Goal: Check status: Check status

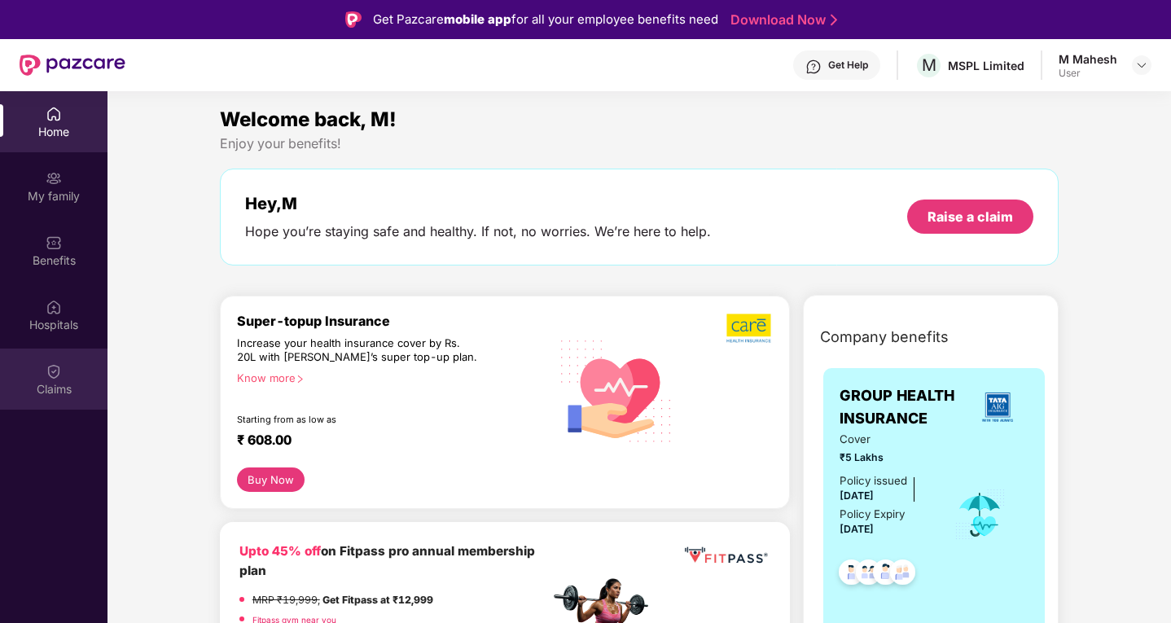
click at [47, 376] on img at bounding box center [54, 371] width 16 height 16
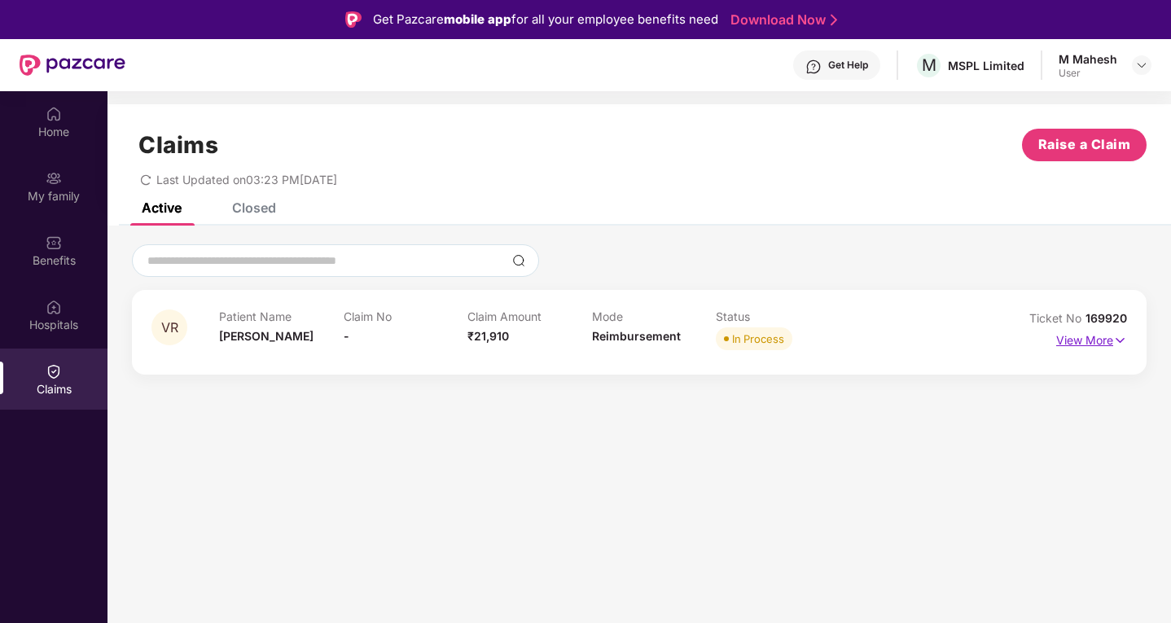
click at [1100, 341] on p "View More" at bounding box center [1091, 338] width 71 height 22
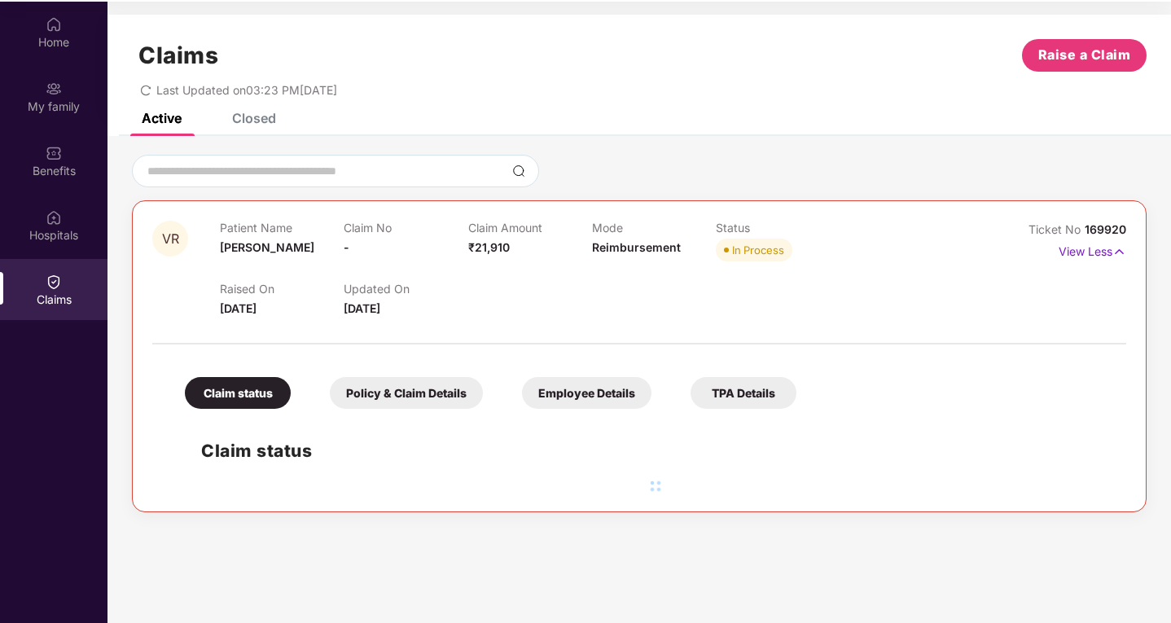
scroll to position [91, 0]
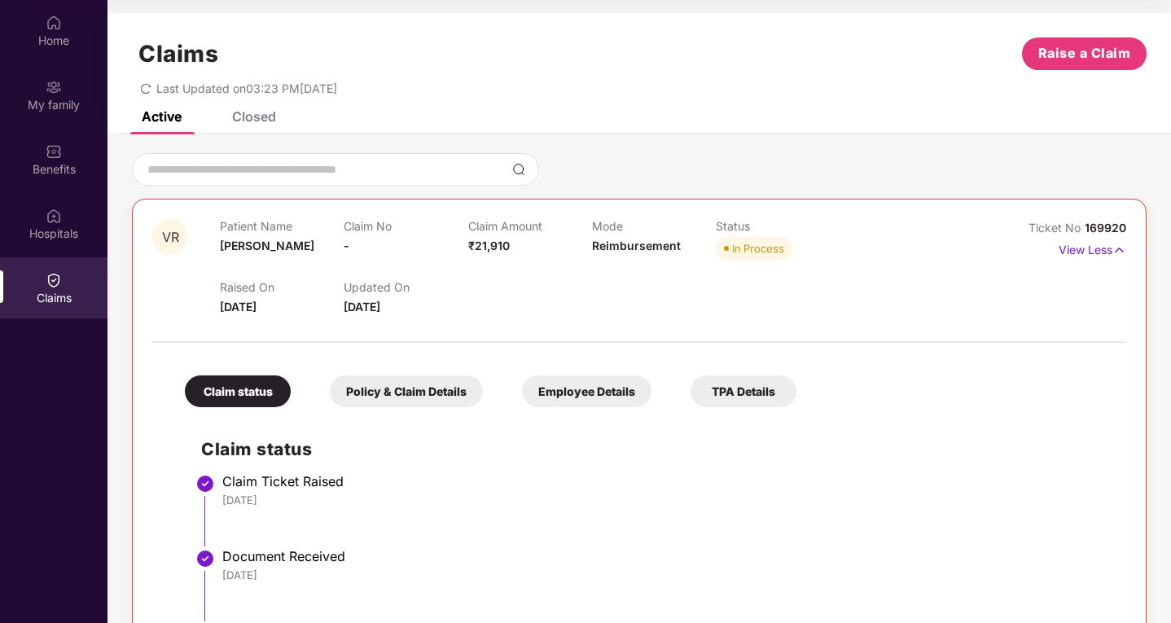
click at [257, 392] on div "Claim status" at bounding box center [238, 391] width 106 height 32
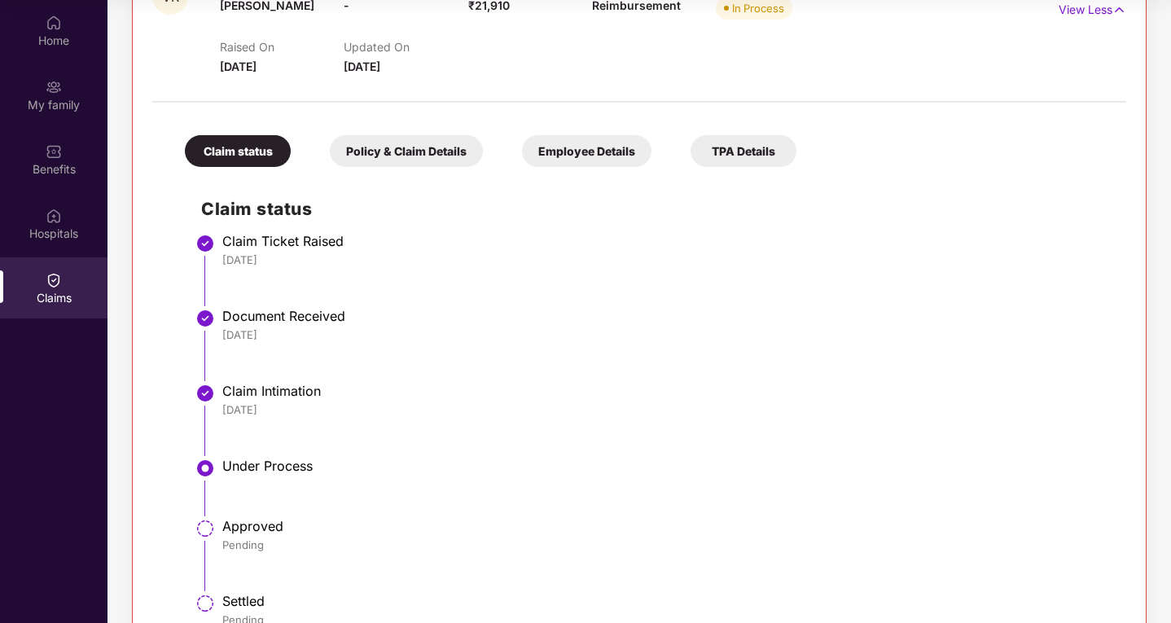
scroll to position [292, 0]
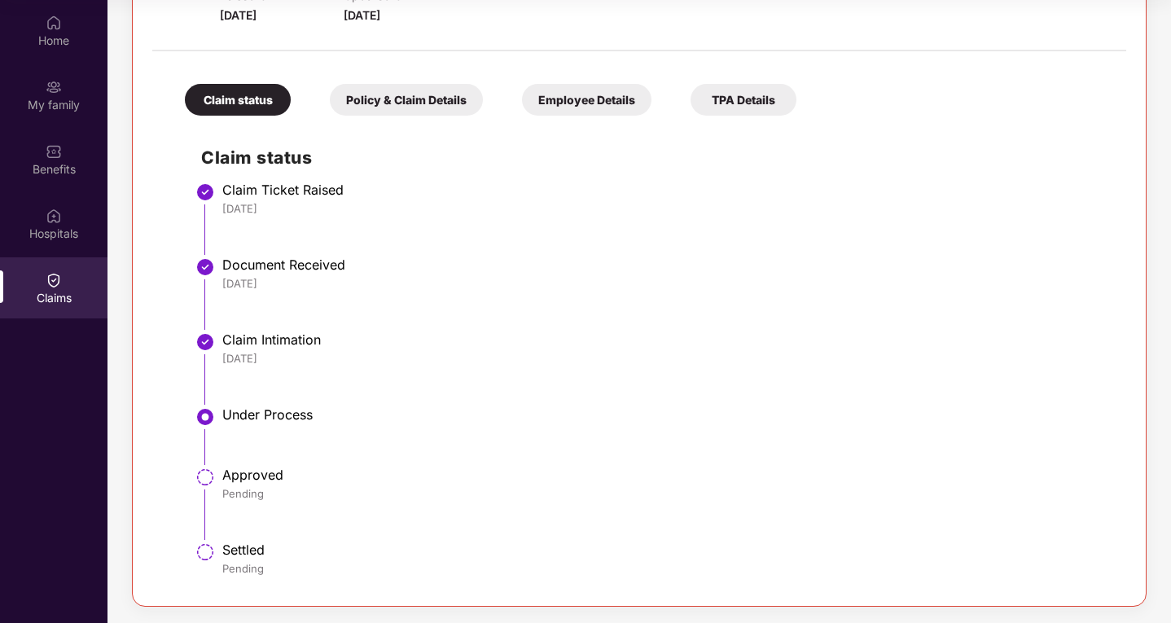
click at [392, 103] on div "Policy & Claim Details" at bounding box center [406, 100] width 153 height 32
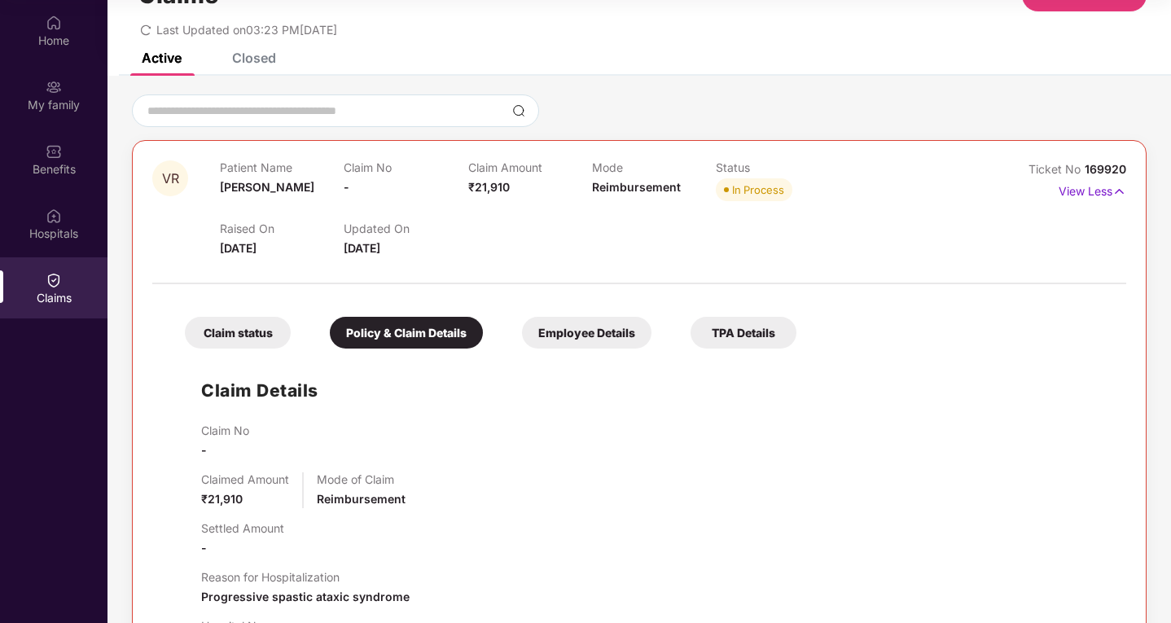
scroll to position [55, 0]
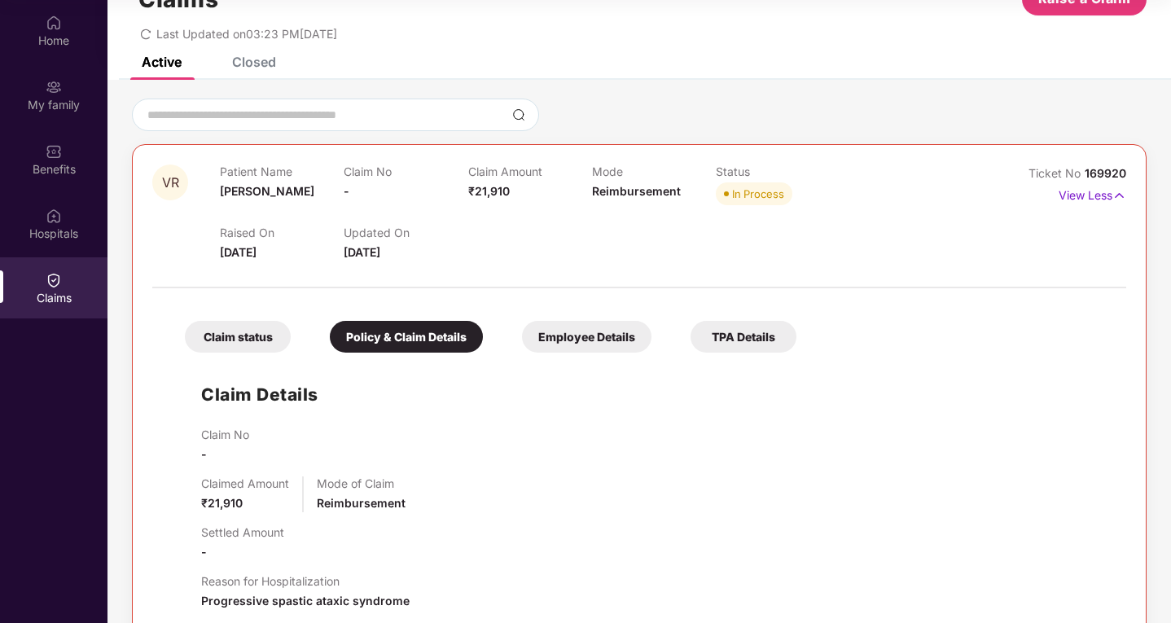
click at [555, 328] on div "Employee Details" at bounding box center [586, 337] width 129 height 32
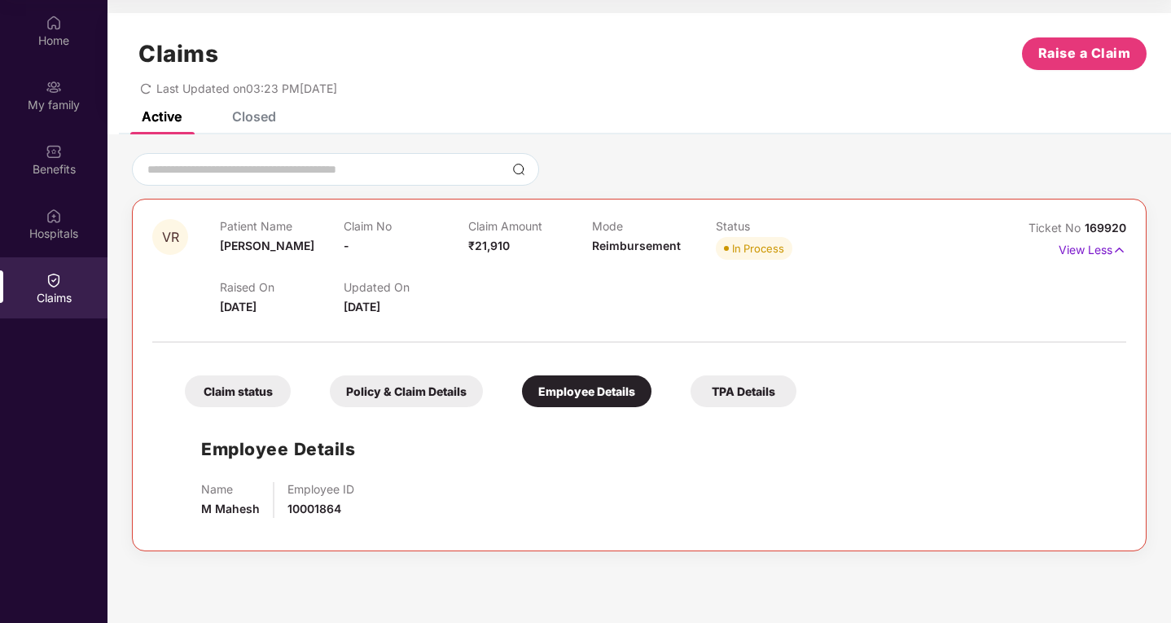
scroll to position [0, 0]
click at [733, 384] on div "TPA Details" at bounding box center [744, 391] width 106 height 32
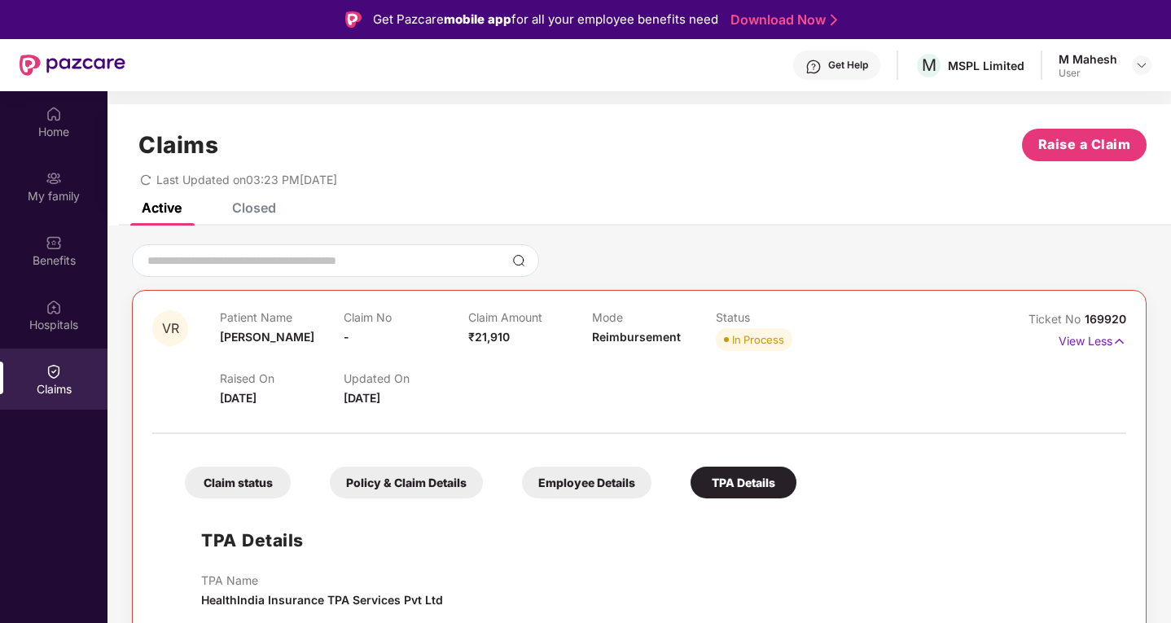
click at [419, 489] on div "Policy & Claim Details" at bounding box center [406, 483] width 153 height 32
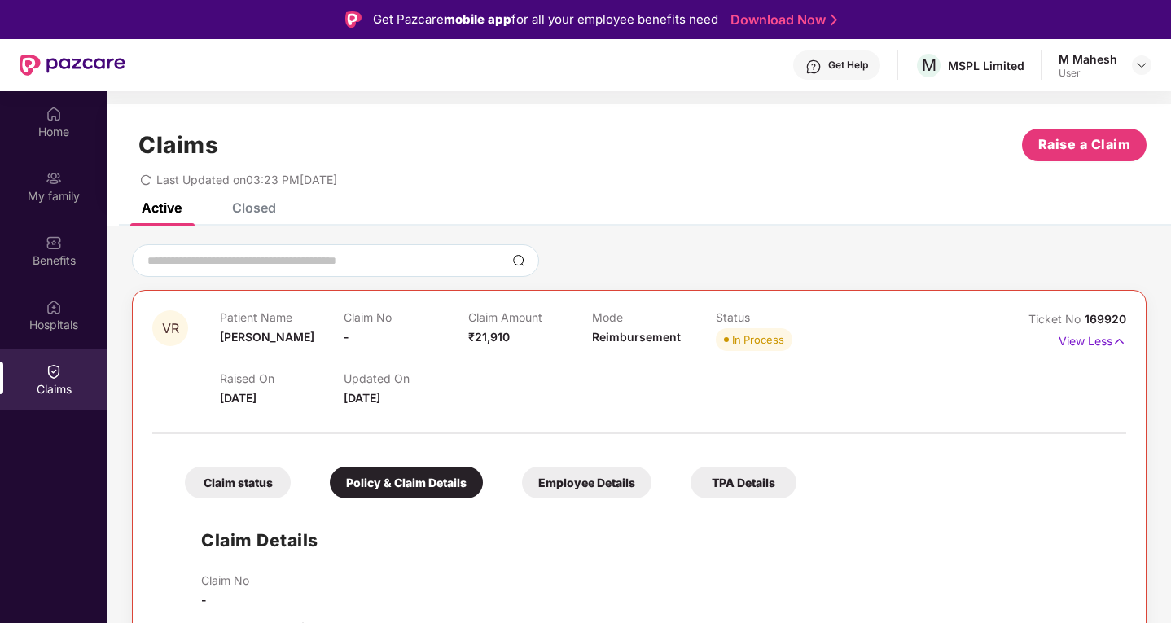
click at [212, 485] on div "Claim status" at bounding box center [238, 483] width 106 height 32
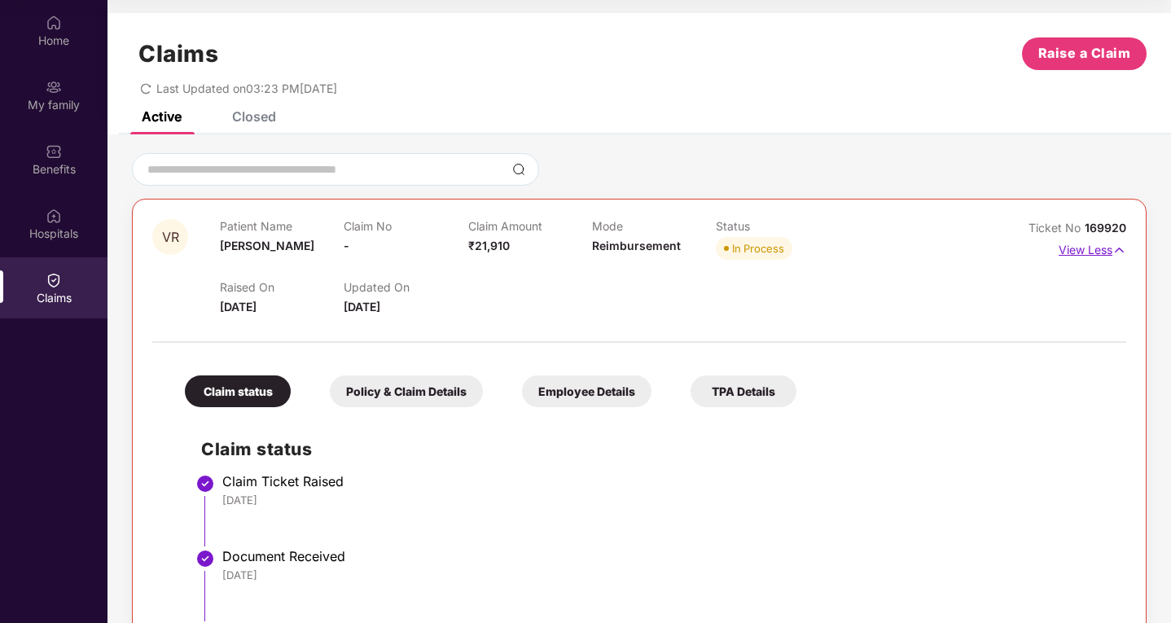
click at [1081, 242] on p "View Less" at bounding box center [1093, 248] width 68 height 22
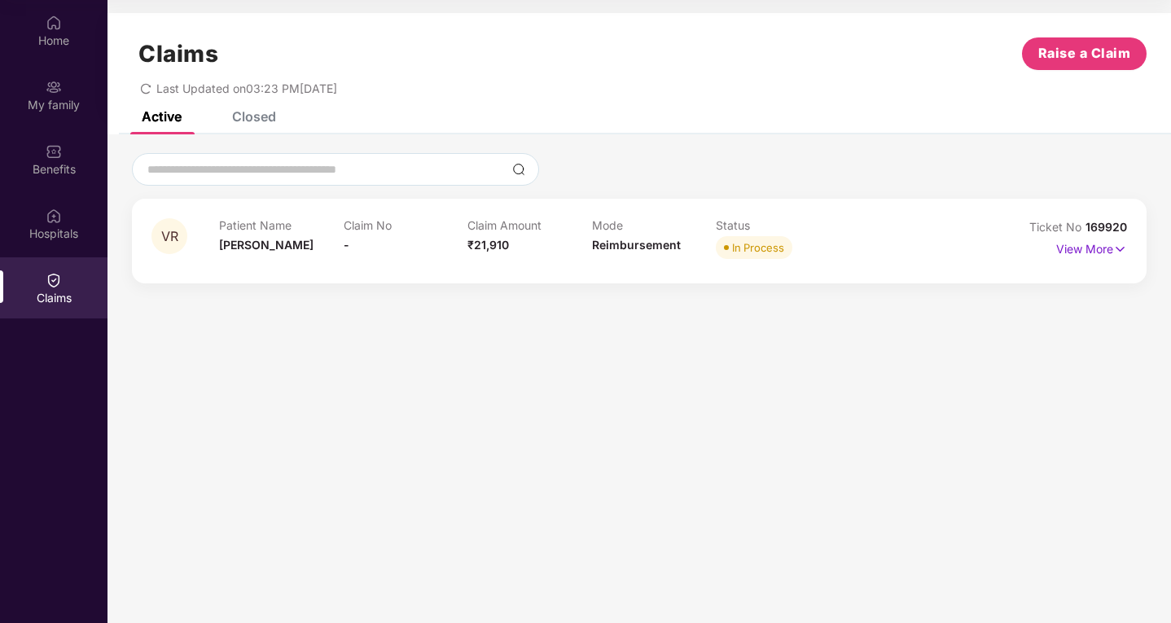
click at [259, 113] on div "Closed" at bounding box center [254, 116] width 44 height 16
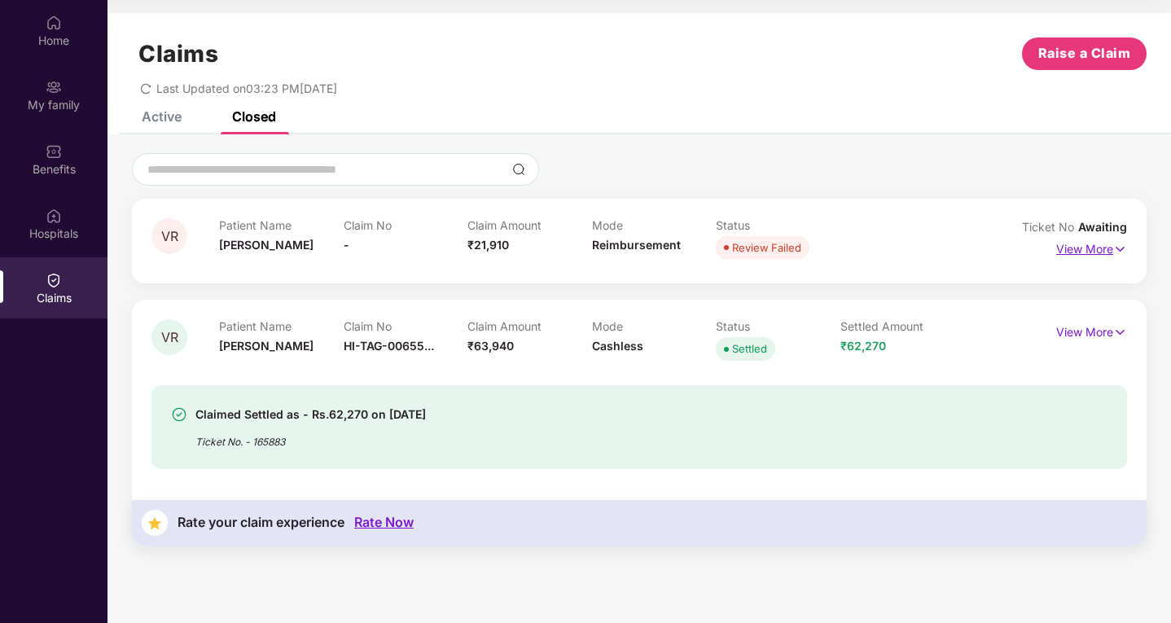
click at [1071, 244] on p "View More" at bounding box center [1091, 247] width 71 height 22
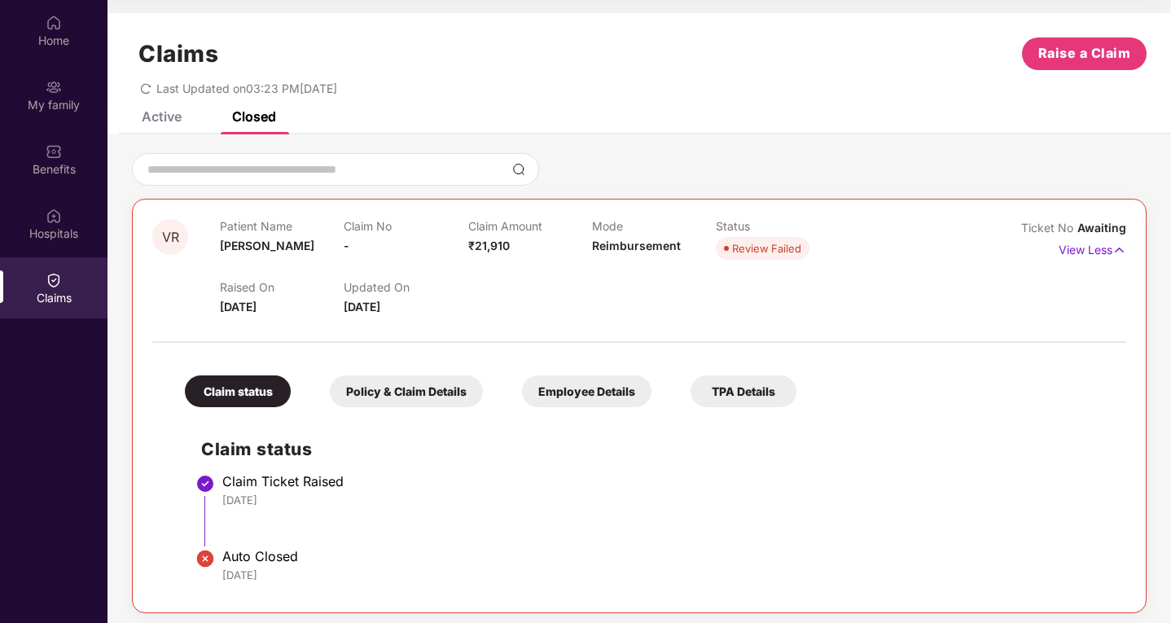
click at [160, 111] on div "Claims Raise a Claim Last Updated on 03:23 PM[DATE]" at bounding box center [639, 62] width 1064 height 99
click at [159, 112] on div "Active" at bounding box center [162, 116] width 40 height 16
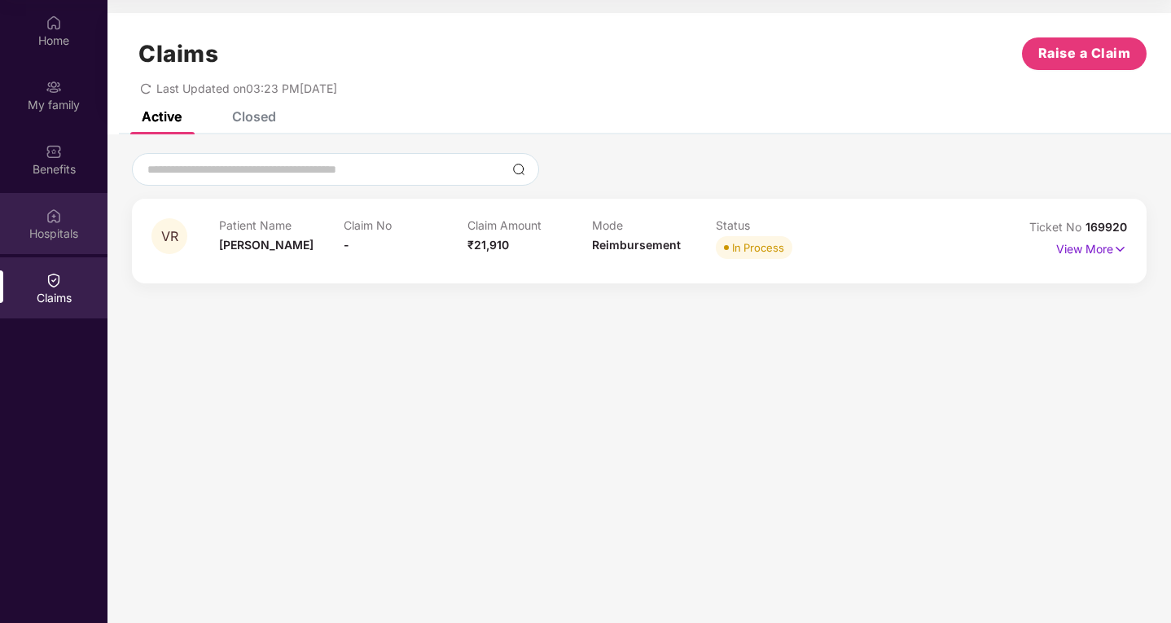
click at [66, 221] on div "Hospitals" at bounding box center [53, 223] width 107 height 61
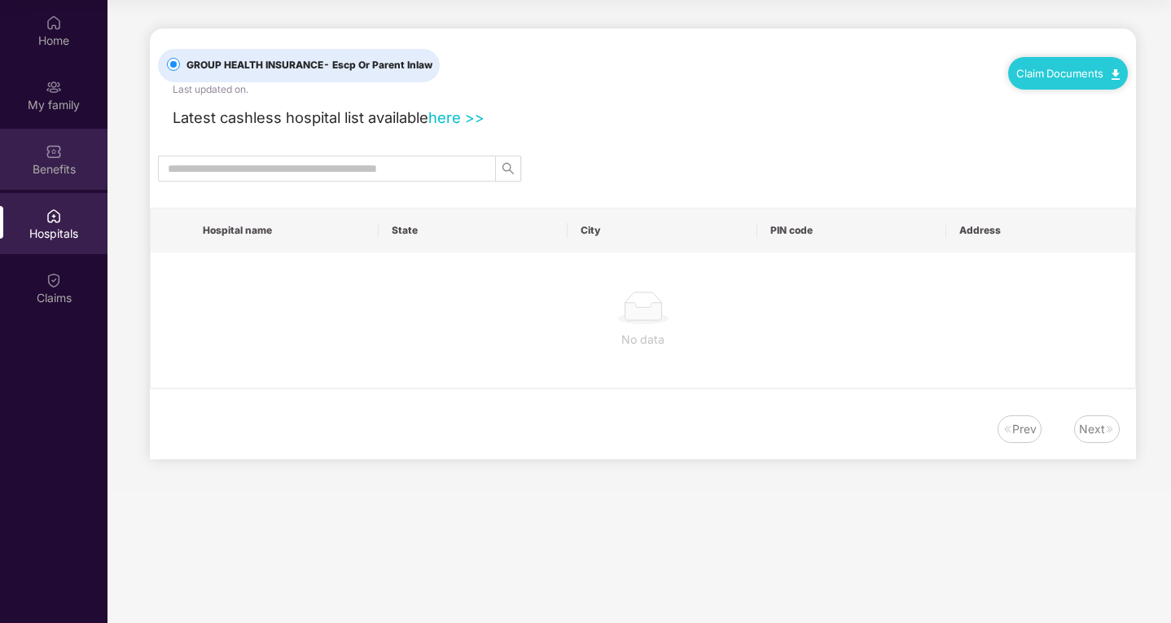
click at [64, 166] on div "Benefits" at bounding box center [53, 169] width 107 height 16
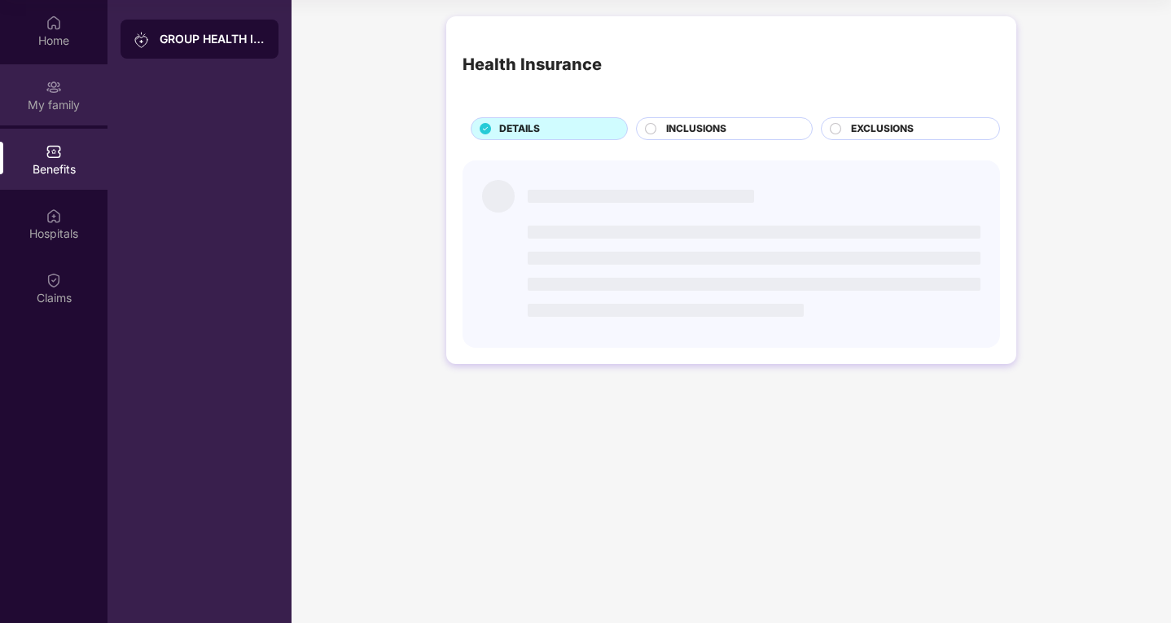
click at [48, 99] on div "My family" at bounding box center [53, 105] width 107 height 16
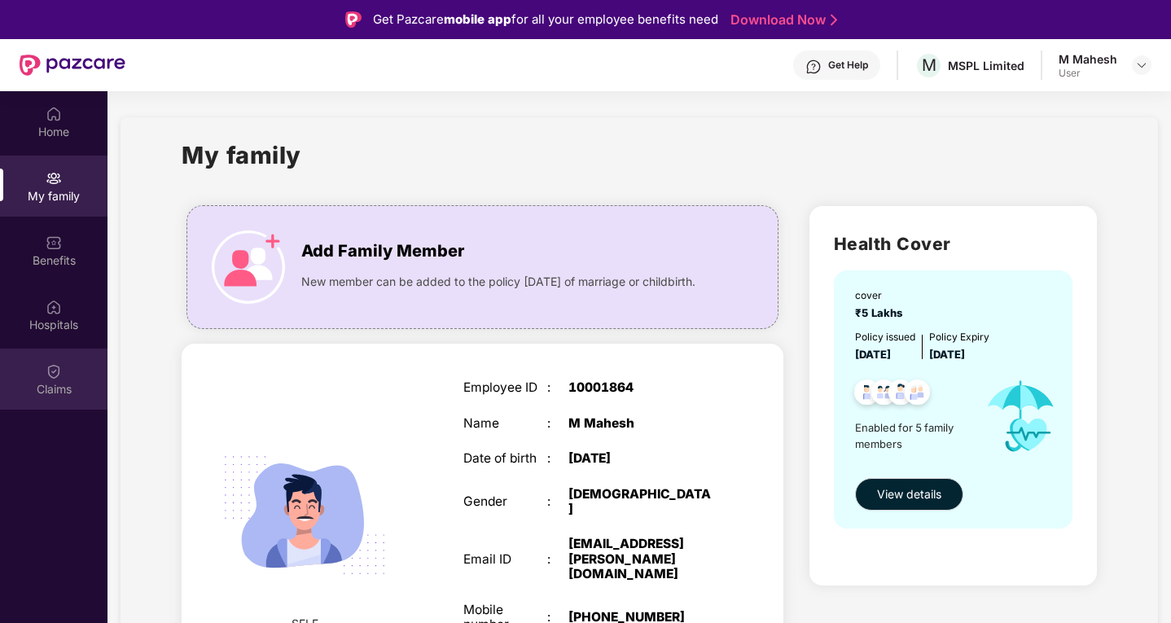
click at [52, 379] on img at bounding box center [54, 371] width 16 height 16
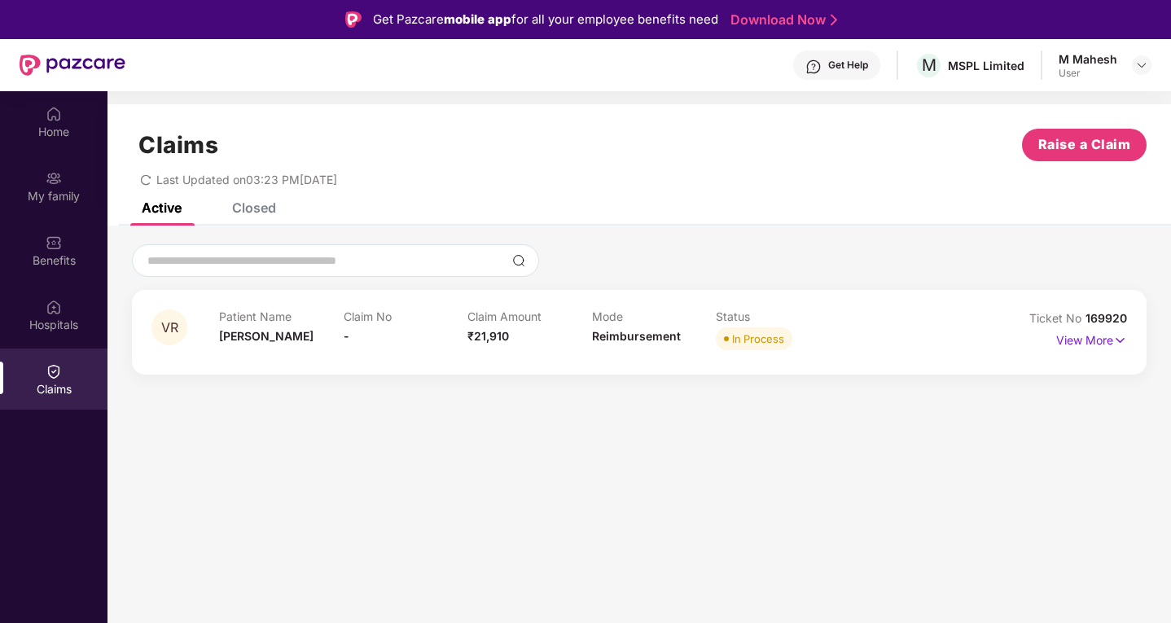
click at [47, 379] on div "Claims" at bounding box center [53, 379] width 107 height 61
click at [46, 124] on div "Home" at bounding box center [53, 132] width 107 height 16
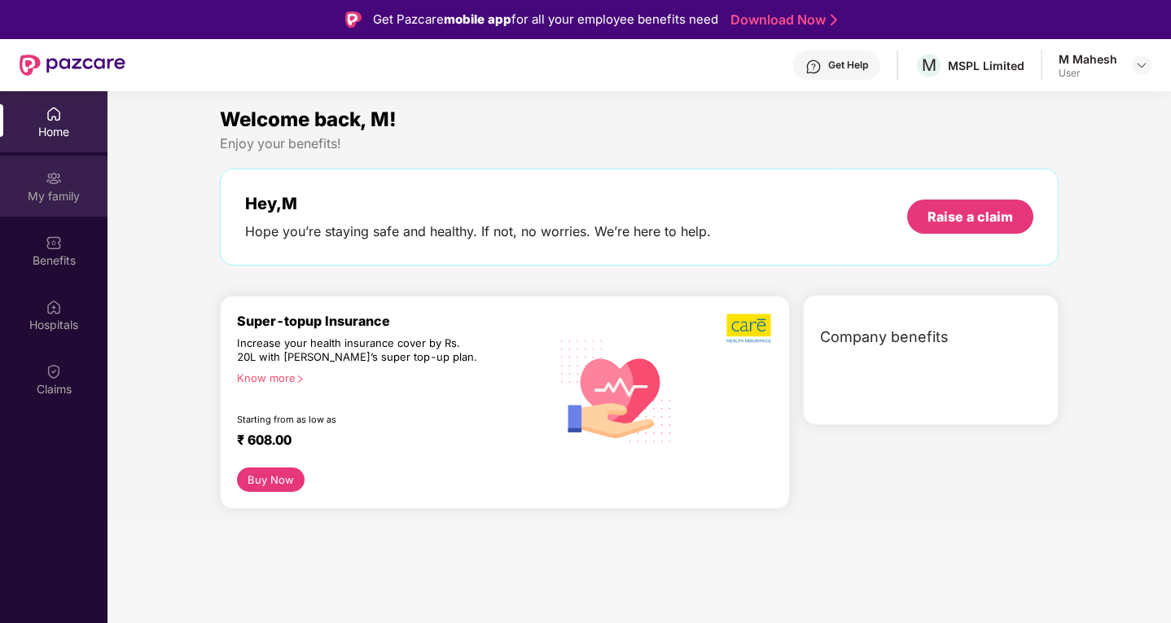
click at [46, 182] on img at bounding box center [54, 178] width 16 height 16
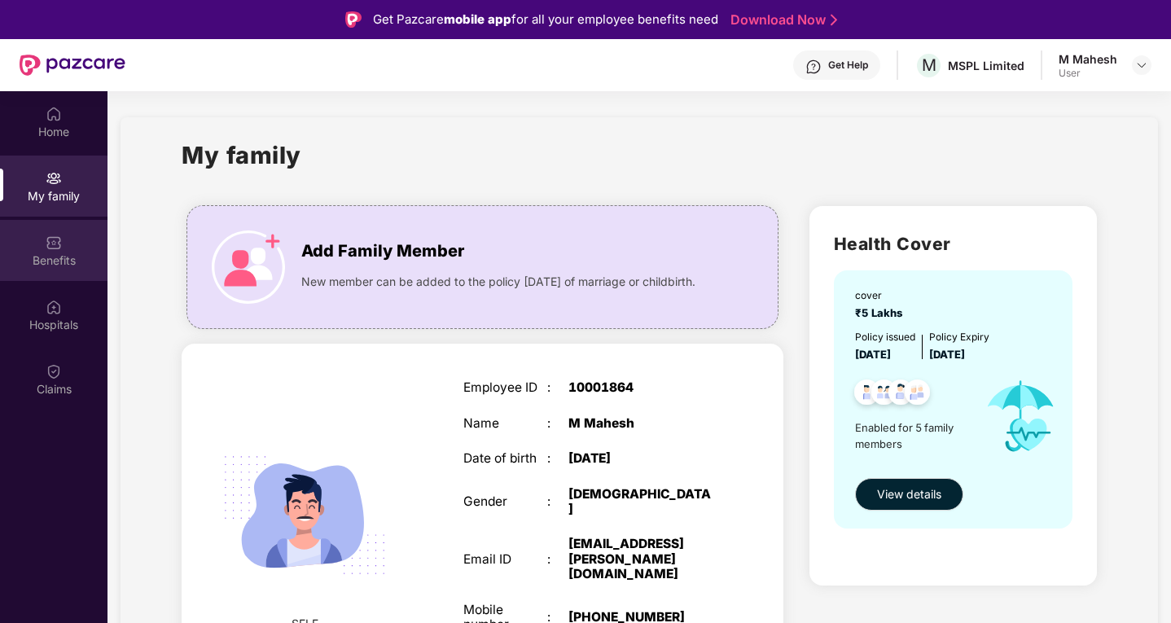
click at [50, 254] on div "Benefits" at bounding box center [53, 260] width 107 height 16
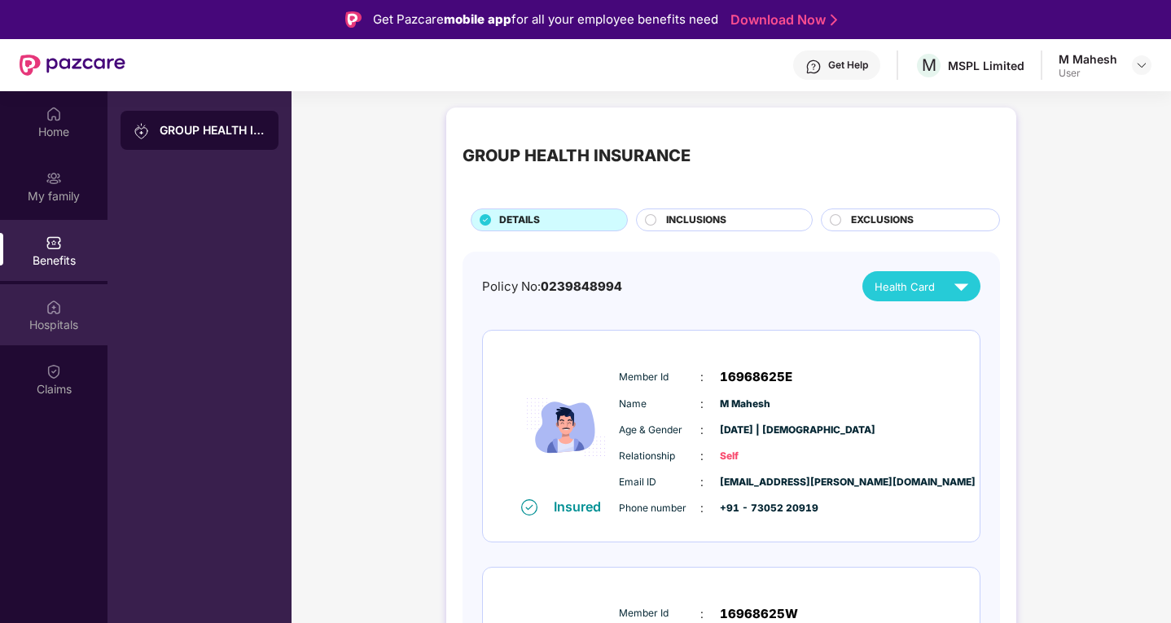
click at [53, 330] on div "Hospitals" at bounding box center [53, 325] width 107 height 16
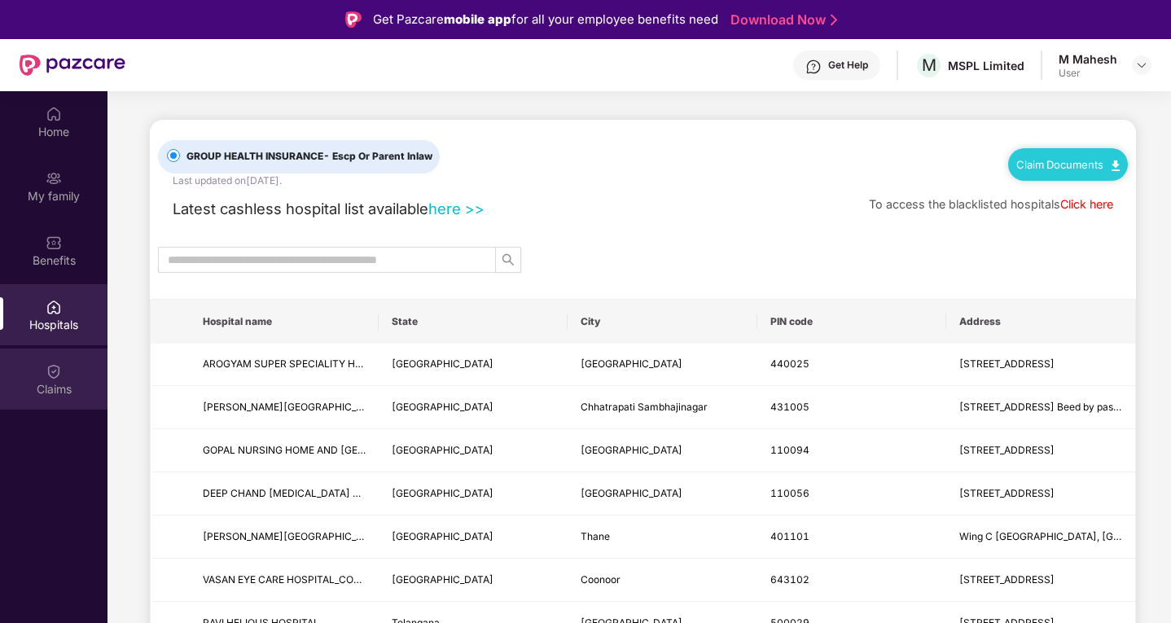
click at [47, 371] on img at bounding box center [54, 371] width 16 height 16
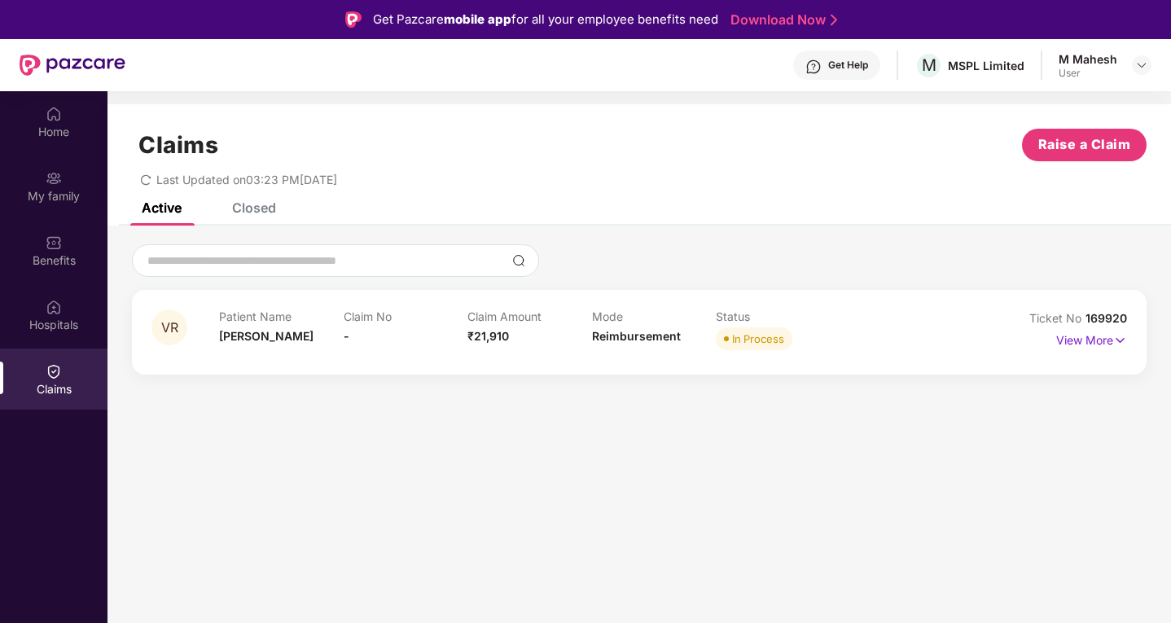
click at [511, 331] on div "Claim Amount ₹21,910" at bounding box center [529, 331] width 125 height 45
click at [1086, 340] on p "View More" at bounding box center [1091, 338] width 71 height 22
